Goal: Obtain resource: Obtain resource

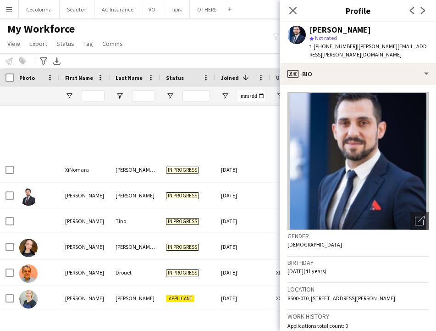
scroll to position [216, 0]
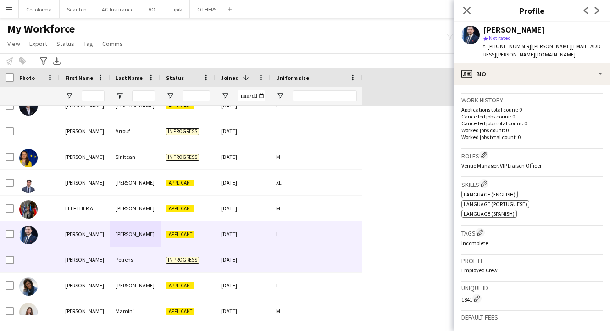
click at [85, 254] on div "[PERSON_NAME]" at bounding box center [85, 259] width 50 height 25
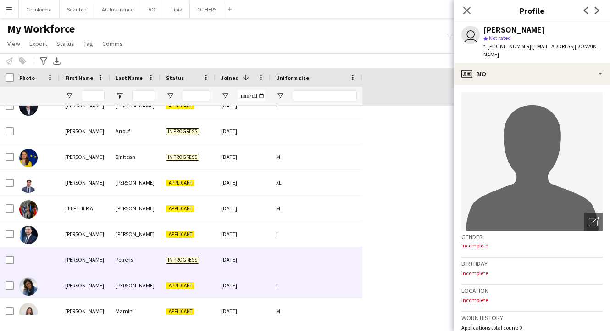
click at [97, 280] on div "[PERSON_NAME]" at bounding box center [85, 284] width 50 height 25
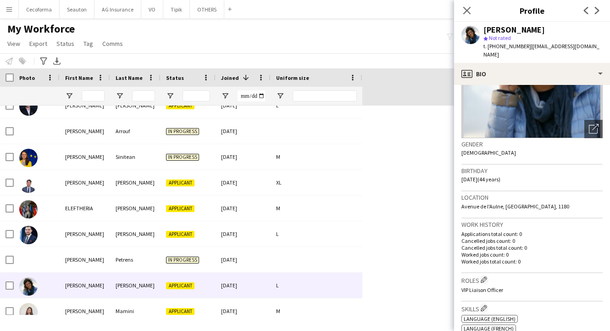
scroll to position [0, 0]
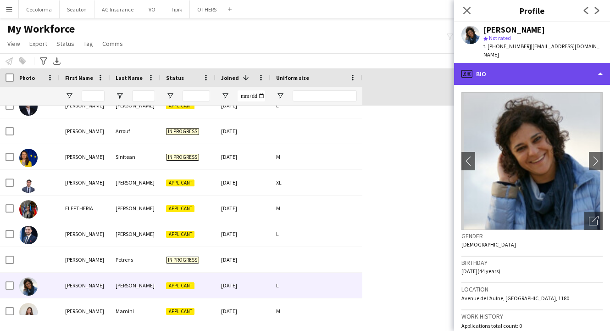
click at [436, 66] on div "profile Bio" at bounding box center [532, 74] width 156 height 22
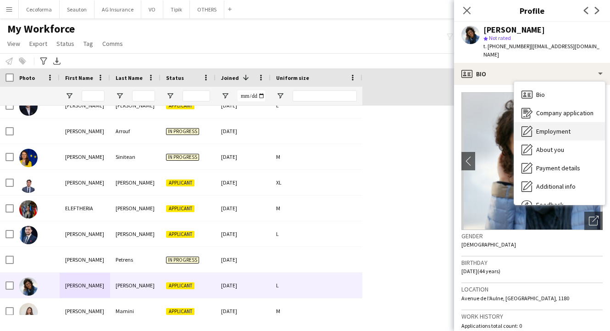
click at [436, 127] on span "Employment" at bounding box center [553, 131] width 34 height 8
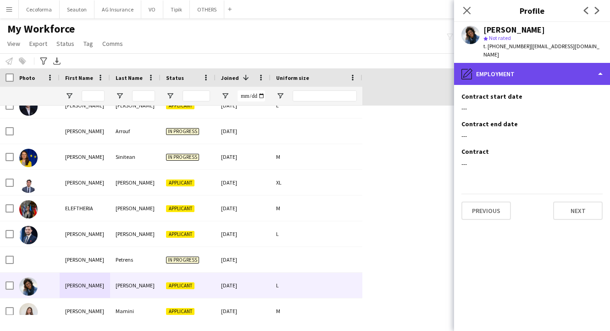
click at [436, 63] on div "pencil4 Employment" at bounding box center [532, 74] width 156 height 22
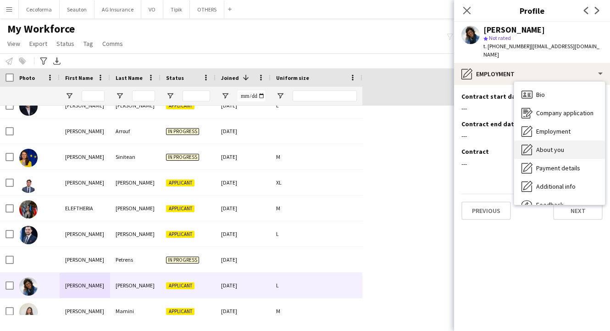
click at [436, 145] on span "About you" at bounding box center [550, 149] width 28 height 8
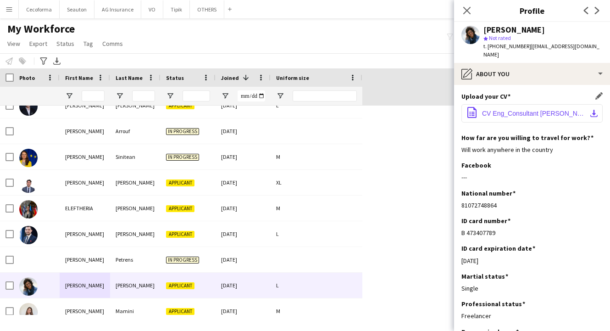
click at [436, 110] on span "CV Eng_Consultant [PERSON_NAME].pdf" at bounding box center [534, 113] width 104 height 7
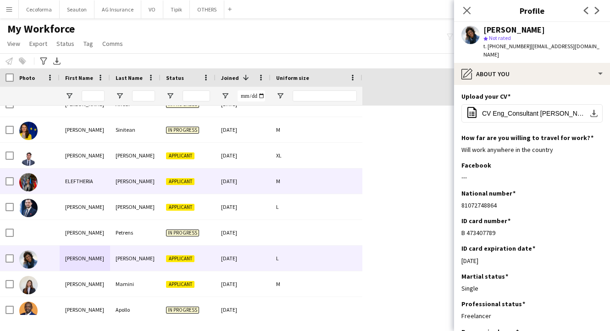
scroll to position [367, 0]
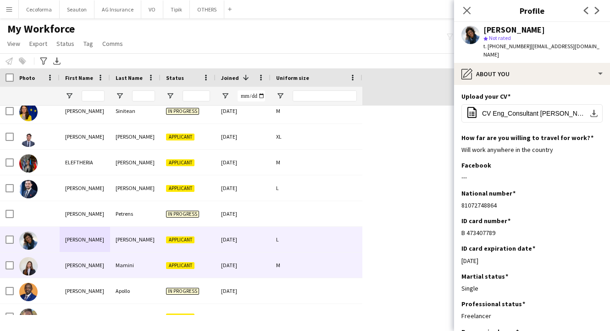
click at [89, 263] on div "[PERSON_NAME]" at bounding box center [85, 264] width 50 height 25
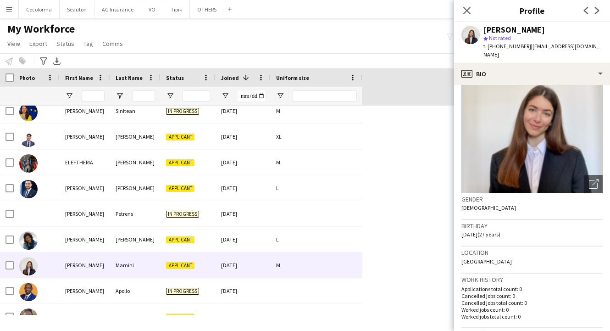
scroll to position [0, 0]
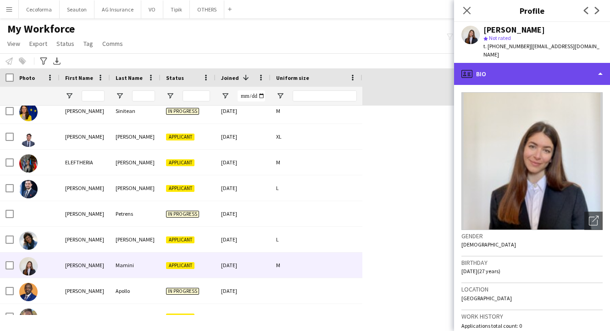
click at [436, 63] on div "profile Bio" at bounding box center [532, 74] width 156 height 22
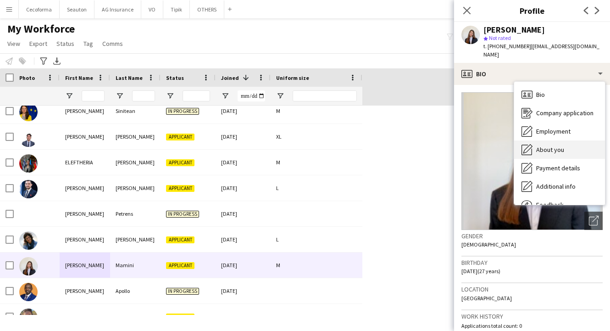
click at [436, 145] on span "About you" at bounding box center [550, 149] width 28 height 8
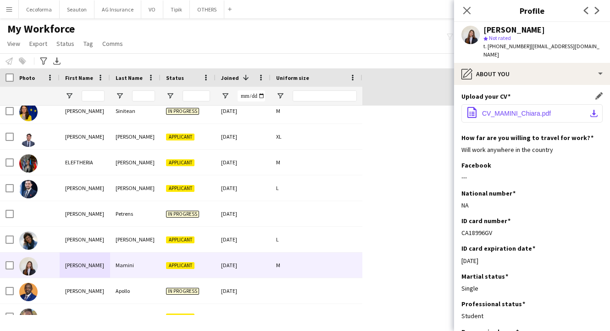
click at [436, 104] on button "office-file-sheet CV_MAMINI_Chiara.pdf download-bottom" at bounding box center [531, 113] width 141 height 18
